Goal: Find specific page/section: Find specific page/section

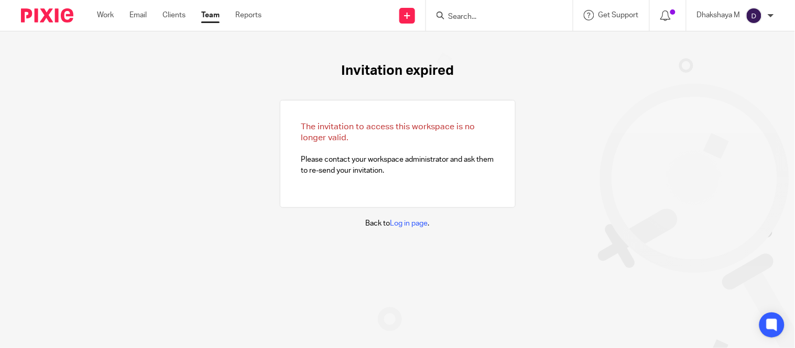
drag, startPoint x: 0, startPoint y: 0, endPoint x: 467, endPoint y: 17, distance: 467.3
click at [467, 17] on div at bounding box center [499, 15] width 147 height 31
click at [467, 17] on input "Search" at bounding box center [494, 17] width 94 height 9
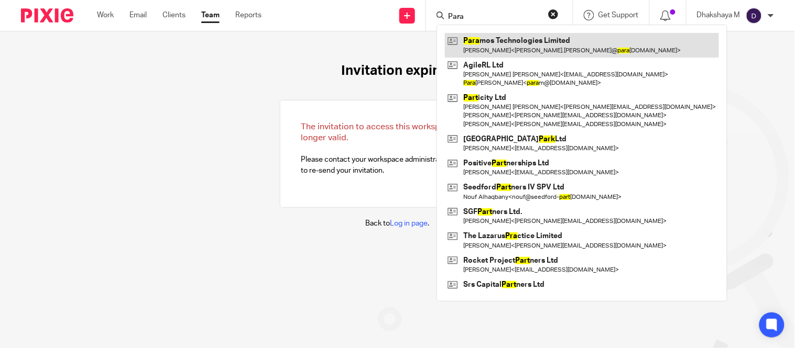
type input "Para"
click at [465, 41] on link at bounding box center [582, 45] width 274 height 24
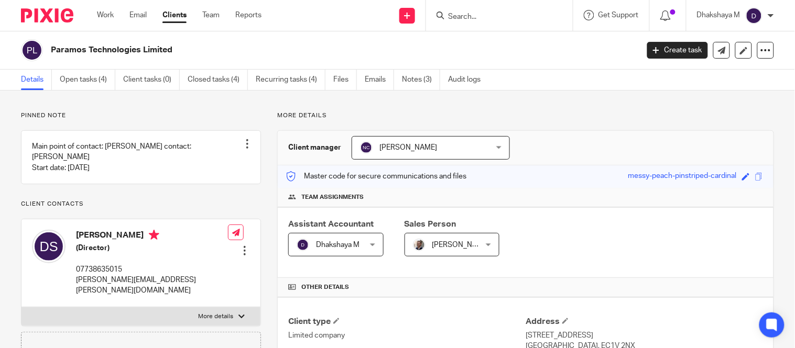
scroll to position [327, 0]
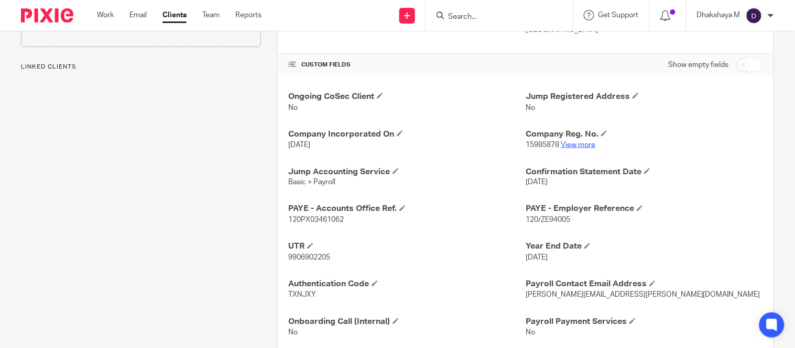
click at [582, 146] on link "View more" at bounding box center [578, 144] width 35 height 7
